Goal: Information Seeking & Learning: Learn about a topic

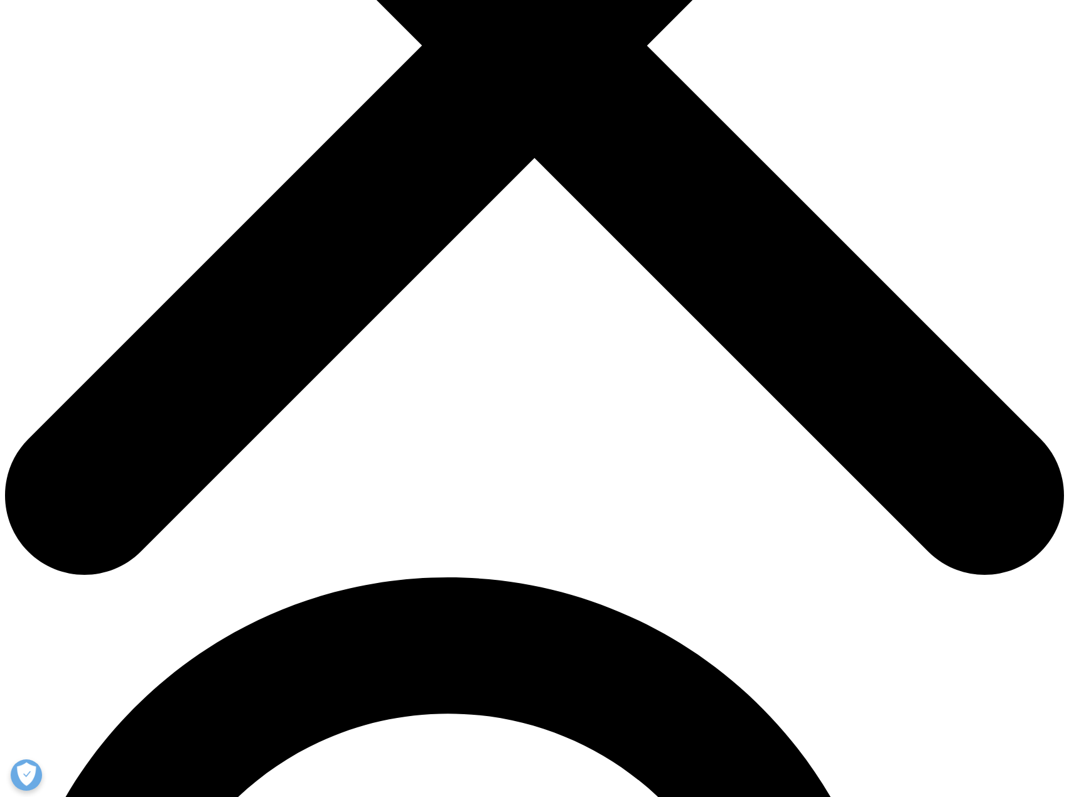
scroll to position [816, 0]
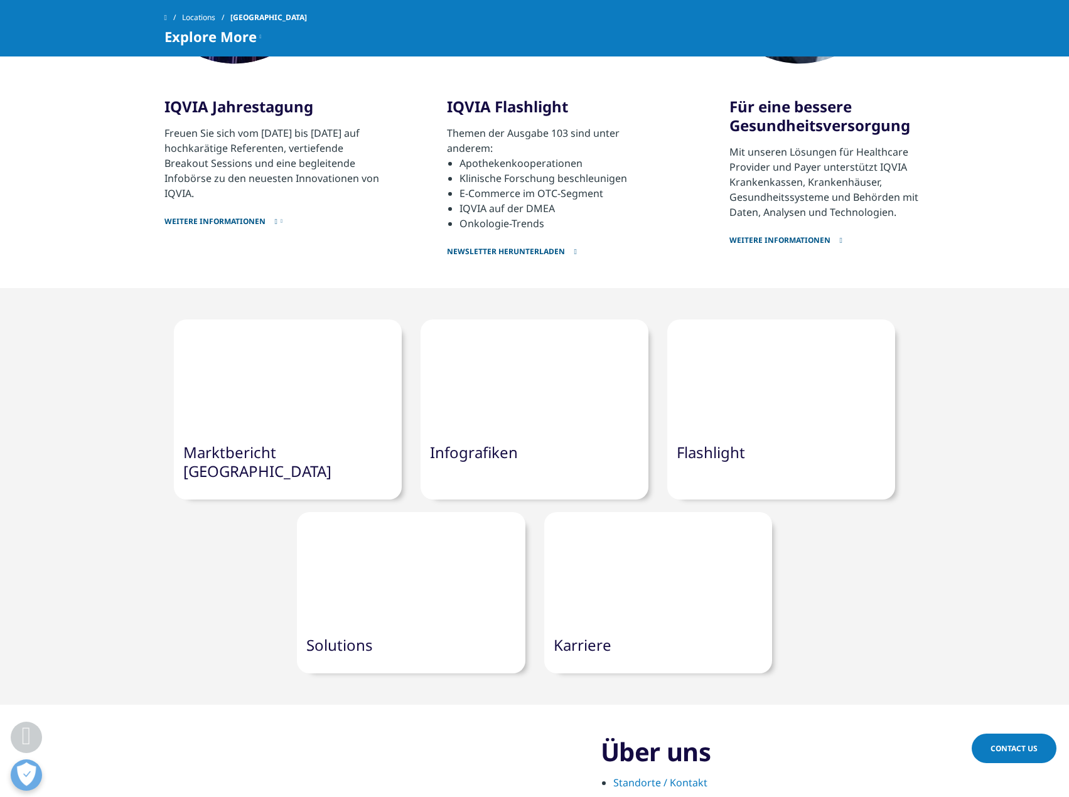
click at [297, 368] on div at bounding box center [288, 377] width 228 height 114
